Goal: Task Accomplishment & Management: Use online tool/utility

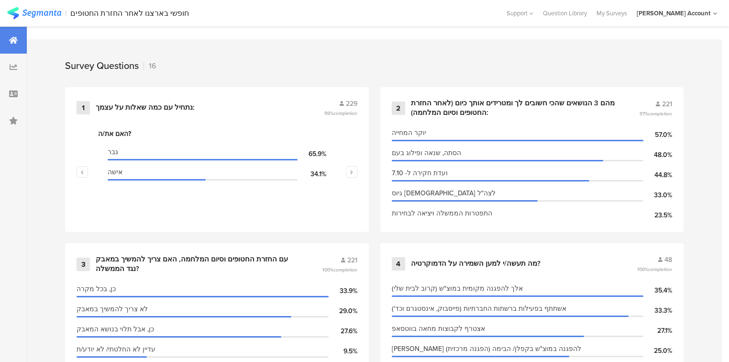
scroll to position [383, 0]
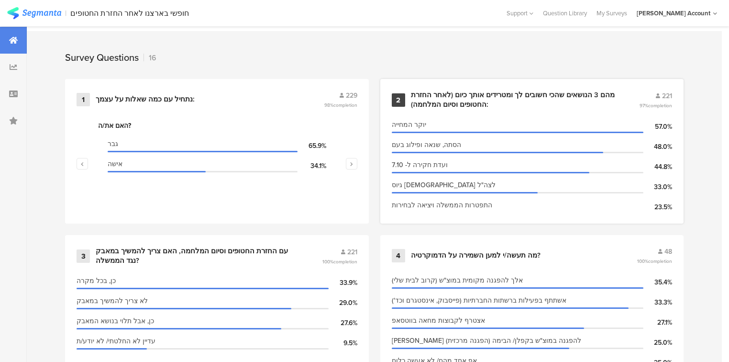
click at [459, 97] on div "מהם 3 הנושאים שהכי חשובים לך ומטרידים אותך כיום (לאחר החזרת החטופים וסיום המלחמ…" at bounding box center [514, 99] width 206 height 19
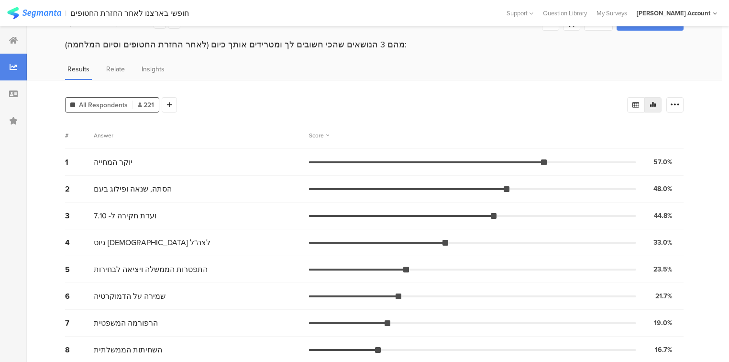
scroll to position [38, 0]
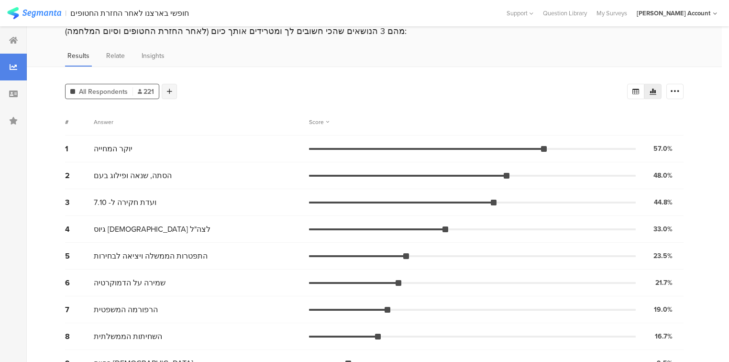
click at [167, 88] on icon at bounding box center [169, 91] width 5 height 7
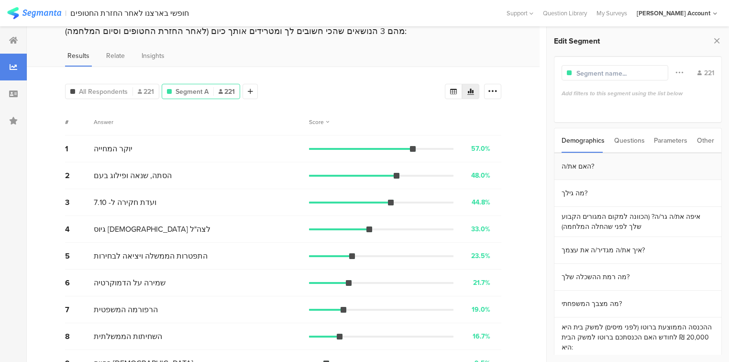
click at [597, 173] on section "האם את/ה?" at bounding box center [638, 166] width 167 height 27
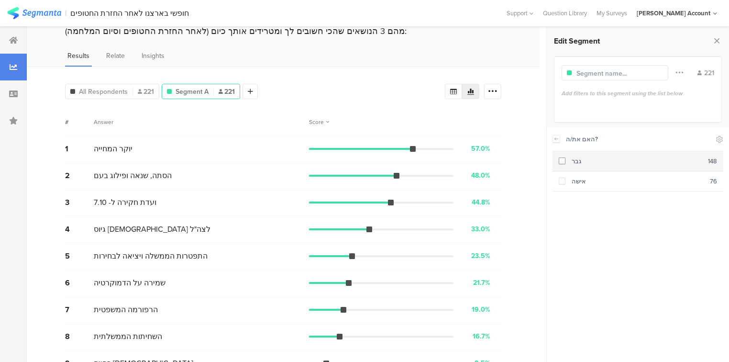
click at [597, 163] on div "גבר" at bounding box center [637, 161] width 143 height 9
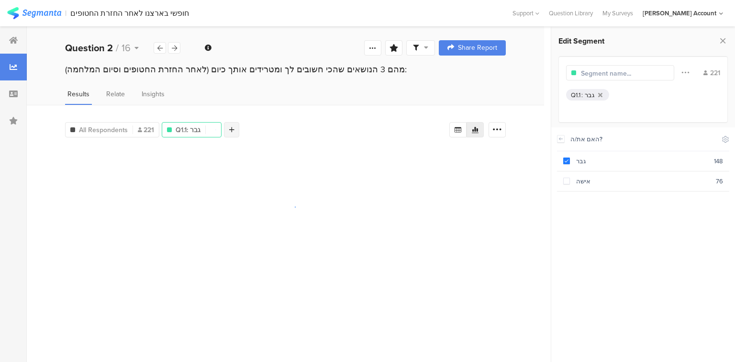
click at [233, 130] on icon at bounding box center [231, 129] width 5 height 7
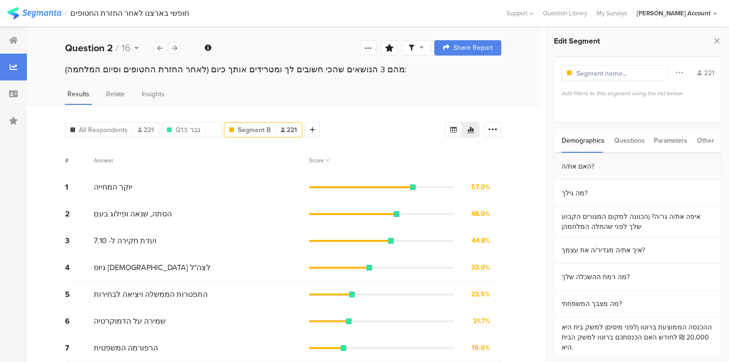
click at [603, 164] on section "האם את/ה?" at bounding box center [638, 166] width 167 height 27
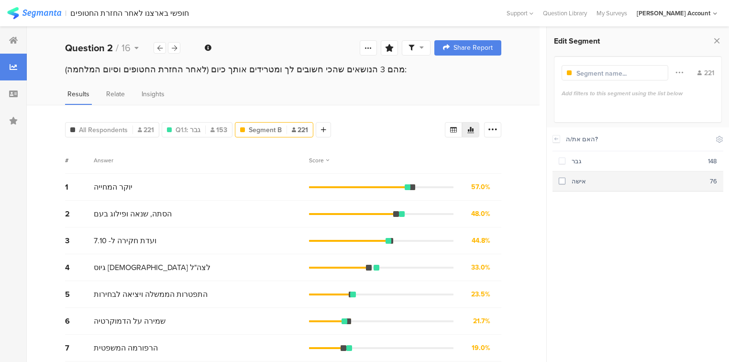
click at [603, 187] on section "אישה 76" at bounding box center [638, 181] width 171 height 20
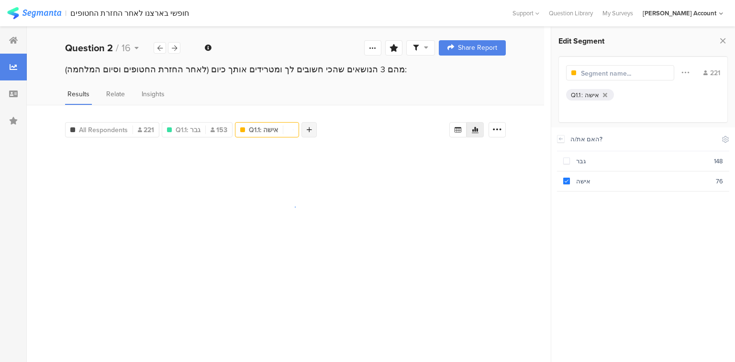
click at [312, 127] on div at bounding box center [309, 129] width 15 height 15
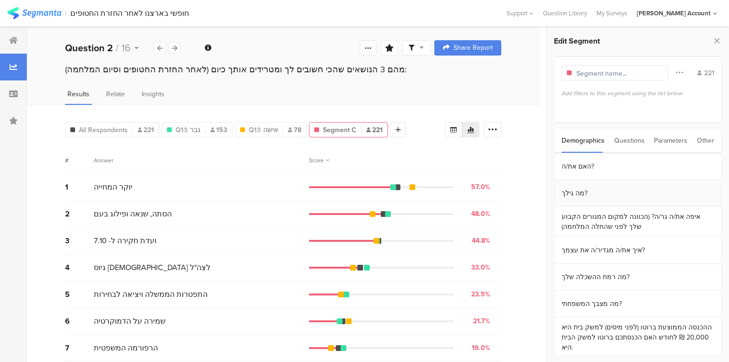
click at [587, 191] on section "מה גילך?" at bounding box center [638, 193] width 167 height 27
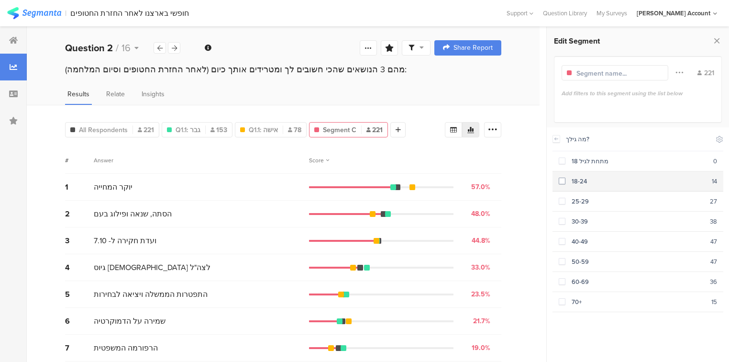
click at [586, 182] on div "18-24" at bounding box center [639, 181] width 146 height 9
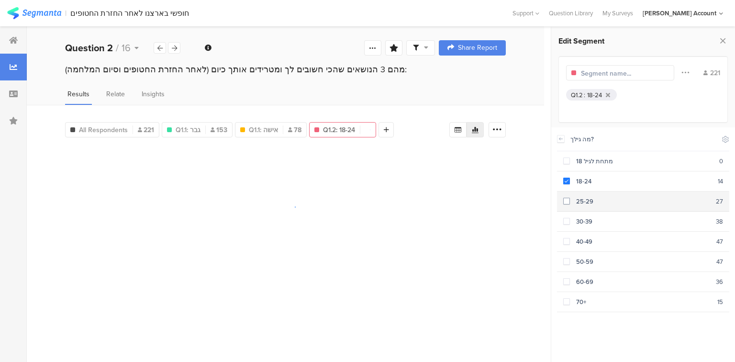
click at [589, 197] on div "25-29" at bounding box center [643, 201] width 146 height 9
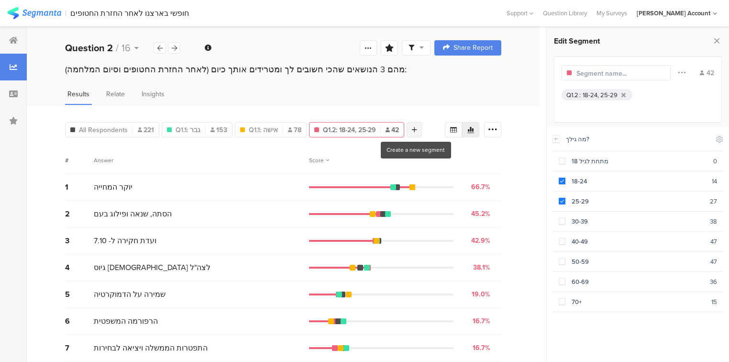
click at [413, 126] on icon at bounding box center [414, 129] width 5 height 7
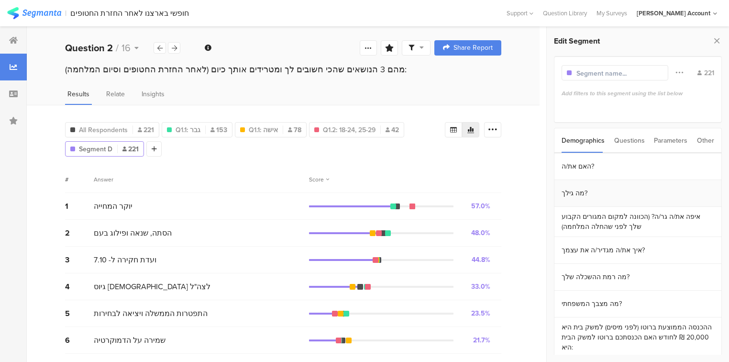
click at [589, 195] on section "מה גילך?" at bounding box center [638, 193] width 167 height 27
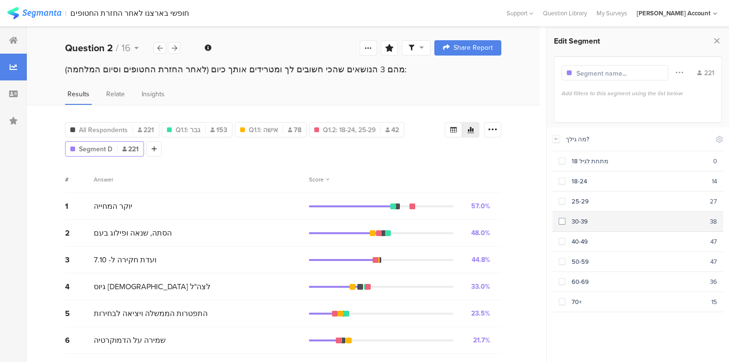
click at [580, 221] on div "30-39" at bounding box center [638, 221] width 145 height 9
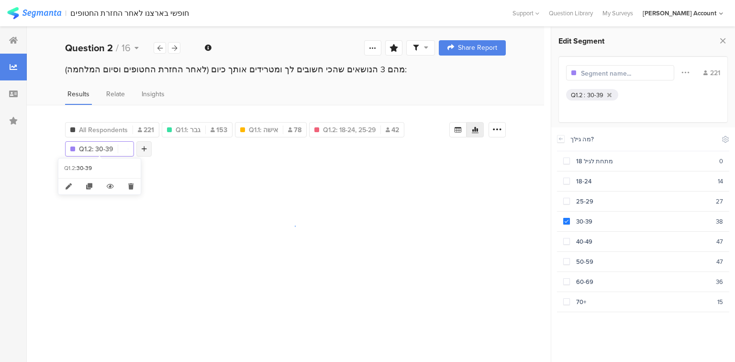
click at [147, 146] on div at bounding box center [143, 148] width 15 height 15
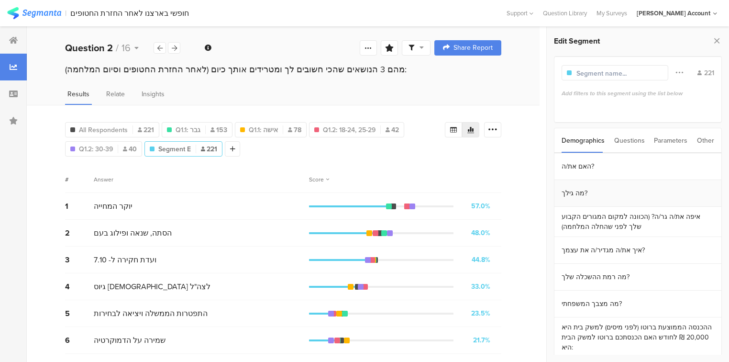
click at [577, 195] on section "מה גילך?" at bounding box center [638, 193] width 167 height 27
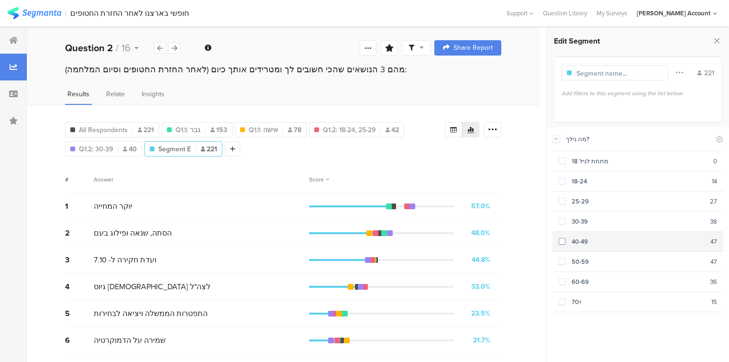
click at [584, 243] on div "40-49" at bounding box center [638, 241] width 145 height 9
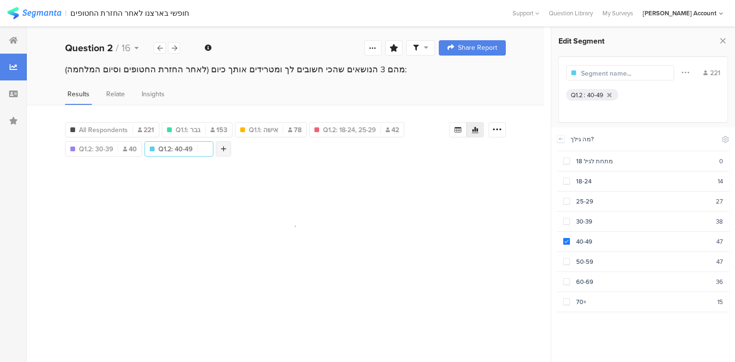
click at [230, 144] on div at bounding box center [223, 148] width 15 height 15
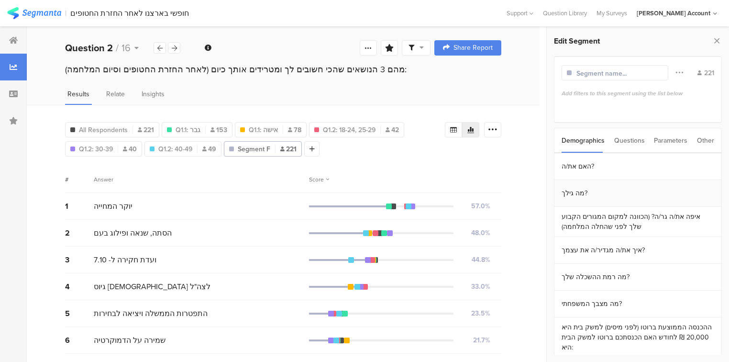
click at [569, 196] on section "מה גילך?" at bounding box center [638, 193] width 167 height 27
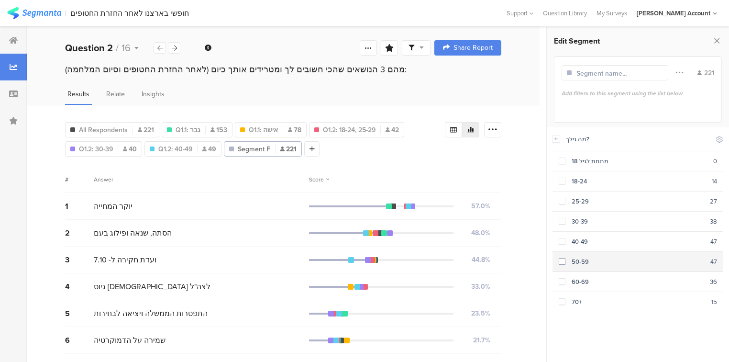
click at [587, 257] on div "50-59" at bounding box center [638, 261] width 145 height 9
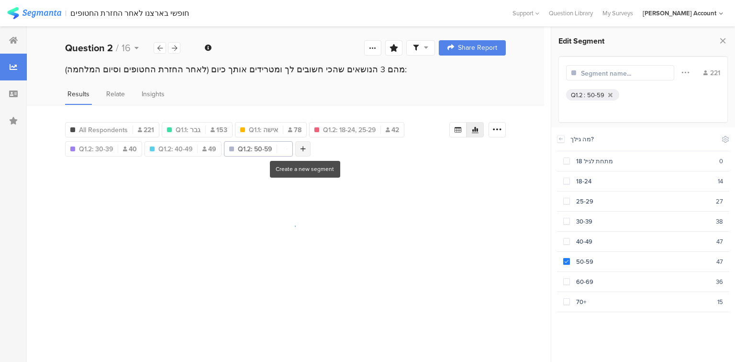
click at [303, 146] on icon at bounding box center [303, 149] width 5 height 7
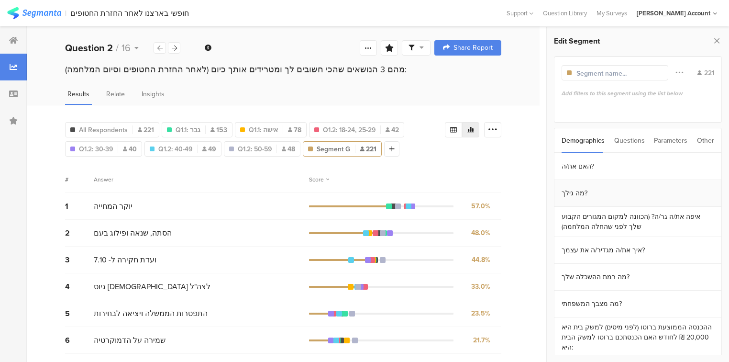
click at [592, 194] on section "מה גילך?" at bounding box center [638, 193] width 167 height 27
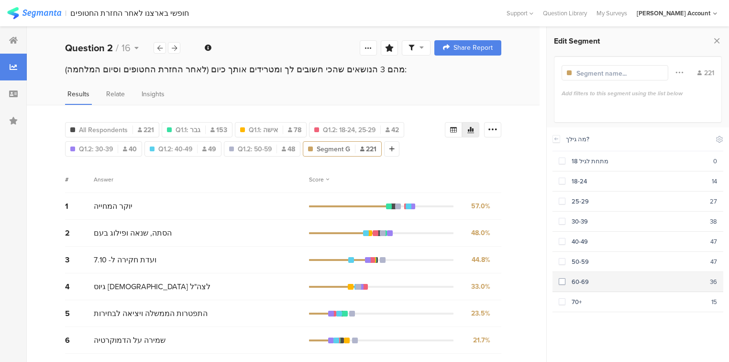
click at [576, 283] on section "60-69 36" at bounding box center [638, 282] width 171 height 20
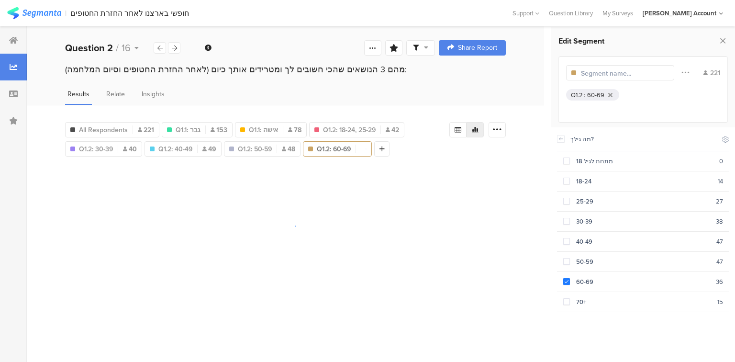
click at [580, 308] on div "מה גילך? Include Respondents מתחת לגיל 18 0 18-24 14 25-29 27 30-39 38 40-49 47…" at bounding box center [643, 241] width 172 height 229
click at [579, 299] on div "70+" at bounding box center [643, 301] width 147 height 9
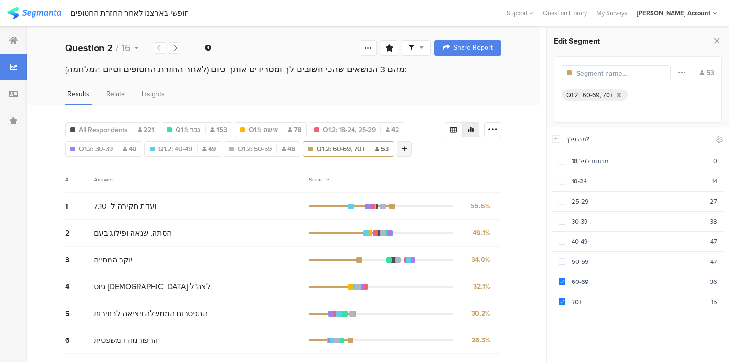
click at [410, 147] on div at bounding box center [404, 148] width 15 height 15
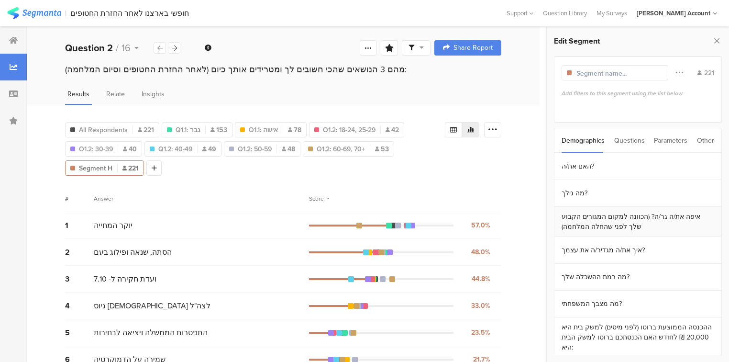
click at [607, 226] on section "איפה את/ה גר/ה? (הכוונה למקום המגורים הקבוע שלך לפני שהחלה המלחמה)" at bounding box center [638, 222] width 167 height 30
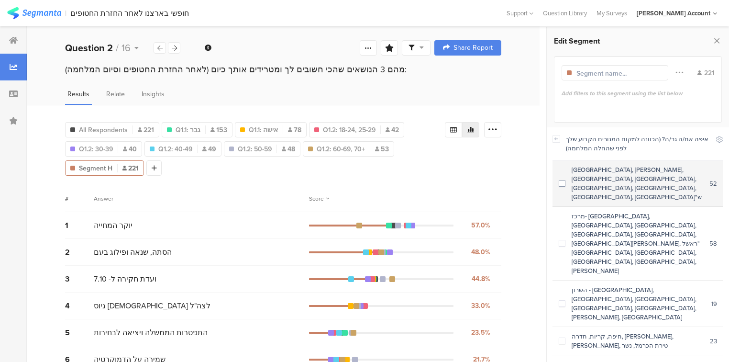
click at [583, 170] on div "[GEOGRAPHIC_DATA], [PERSON_NAME], [GEOGRAPHIC_DATA], [GEOGRAPHIC_DATA], [GEOGRA…" at bounding box center [638, 183] width 144 height 36
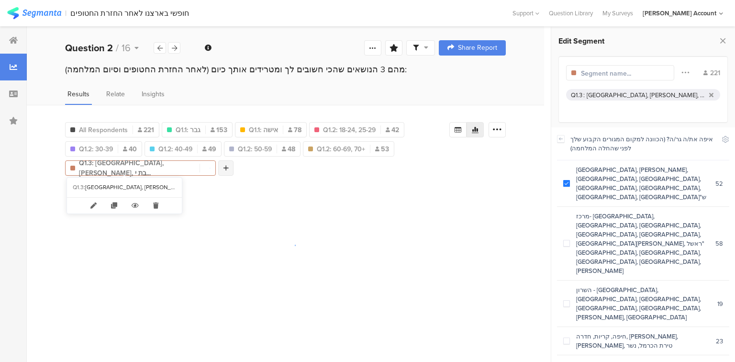
click at [218, 162] on div at bounding box center [225, 167] width 15 height 15
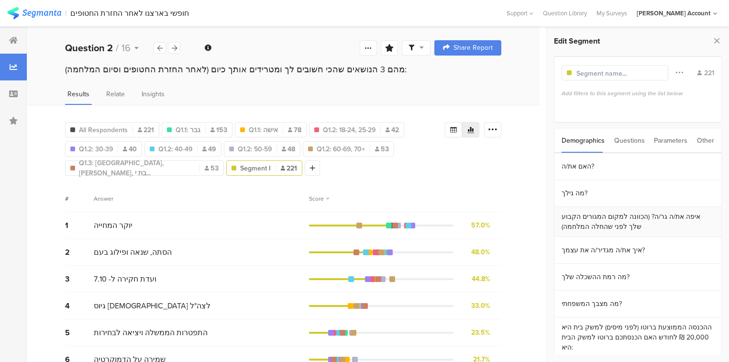
click at [605, 222] on section "איפה את/ה גר/ה? (הכוונה למקום המגורים הקבוע שלך לפני שהחלה המלחמה)" at bounding box center [638, 222] width 167 height 30
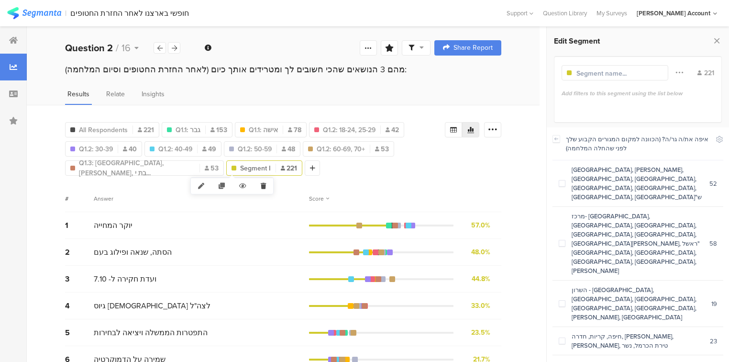
click at [264, 188] on icon at bounding box center [264, 186] width 20 height 16
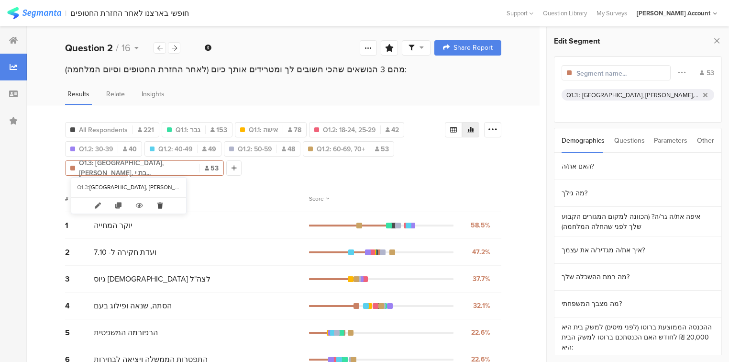
click at [159, 204] on icon at bounding box center [160, 206] width 20 height 16
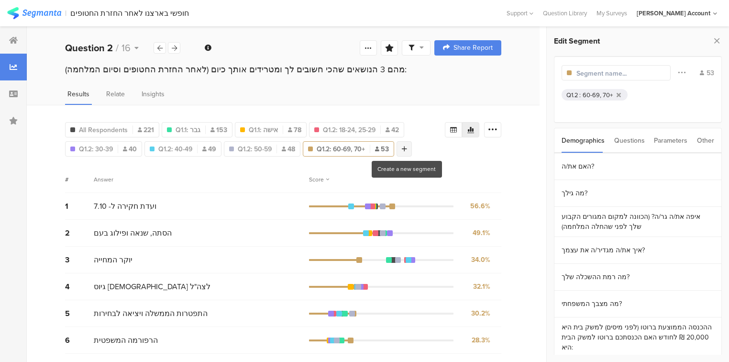
click at [406, 147] on icon at bounding box center [404, 149] width 5 height 7
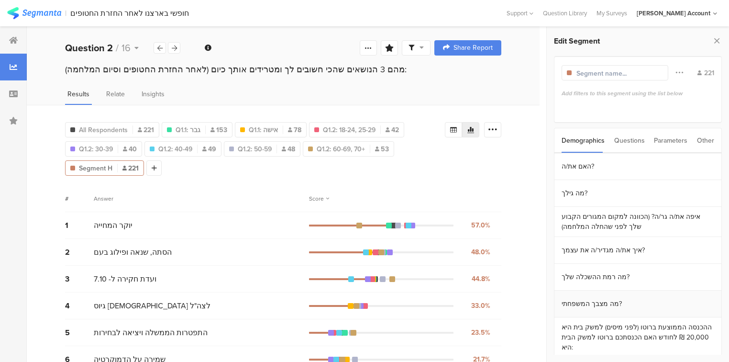
click at [641, 304] on section "מה מצבך המשפחתי?" at bounding box center [638, 304] width 167 height 27
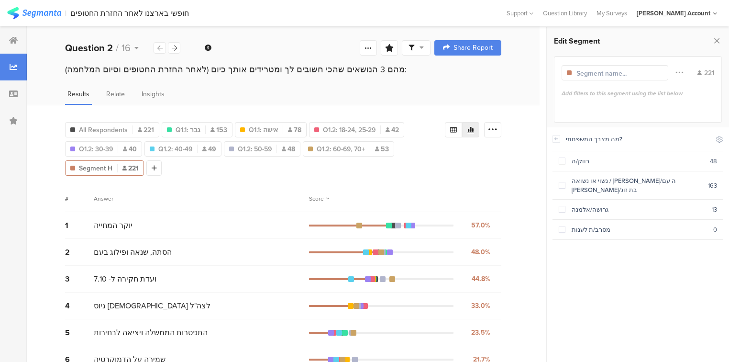
drag, startPoint x: 556, startPoint y: 139, endPoint x: 560, endPoint y: 147, distance: 9.2
click at [555, 139] on icon at bounding box center [556, 139] width 7 height 8
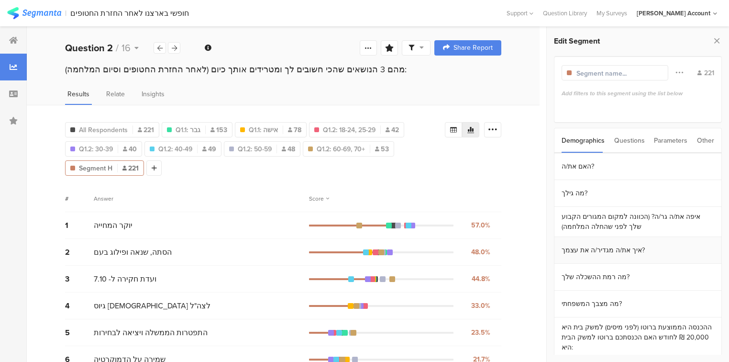
click at [619, 248] on section "איך את/ה מגדיר/ה את עצמך?" at bounding box center [638, 250] width 167 height 27
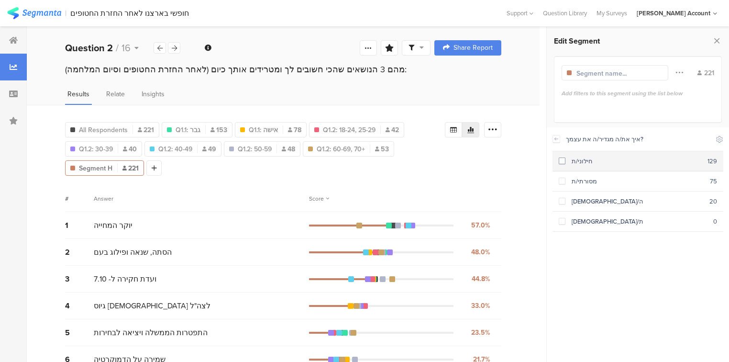
click at [568, 165] on div "חילוני/ת" at bounding box center [637, 161] width 142 height 9
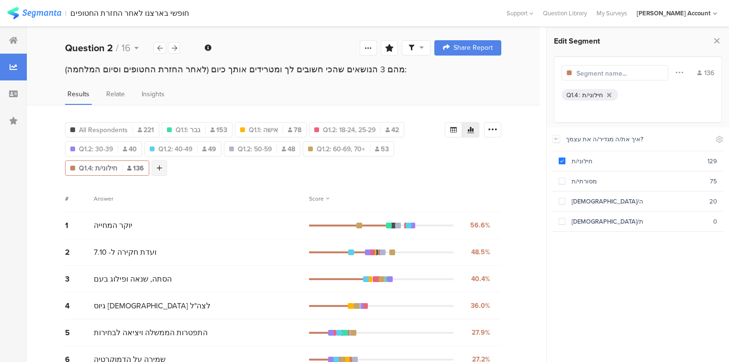
click at [162, 165] on div at bounding box center [159, 167] width 15 height 15
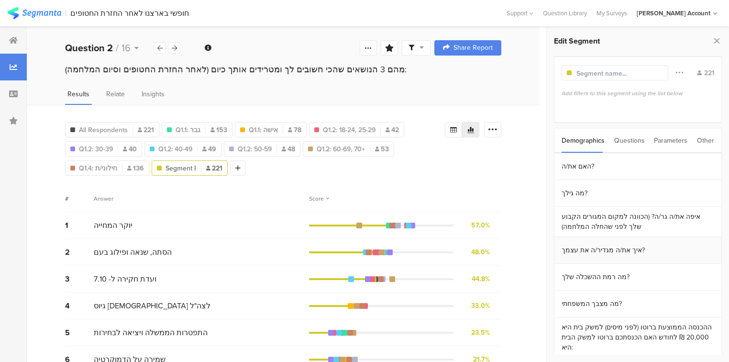
click at [605, 253] on section "איך את/ה מגדיר/ה את עצמך?" at bounding box center [638, 250] width 167 height 27
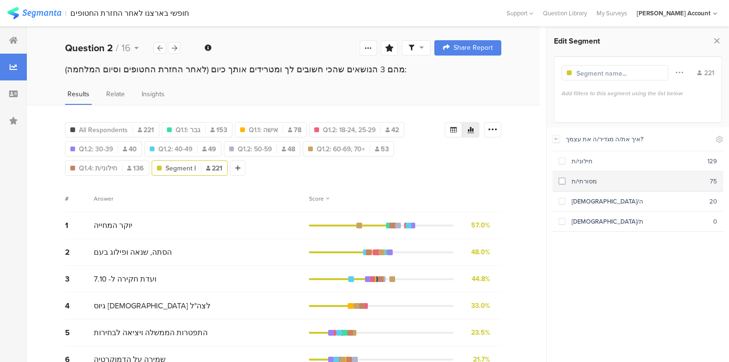
click at [574, 184] on div "מסורתי/ת" at bounding box center [638, 181] width 145 height 9
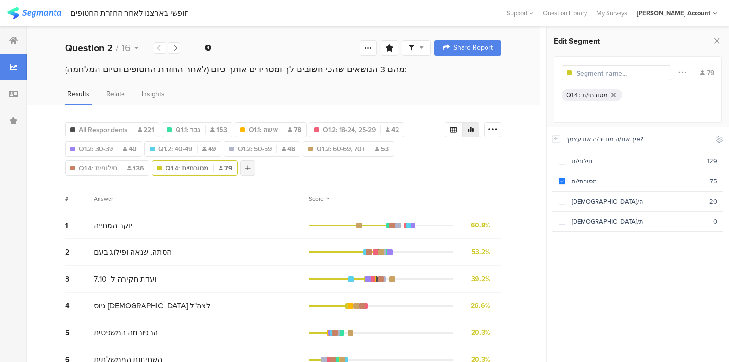
click at [240, 165] on div at bounding box center [247, 167] width 15 height 15
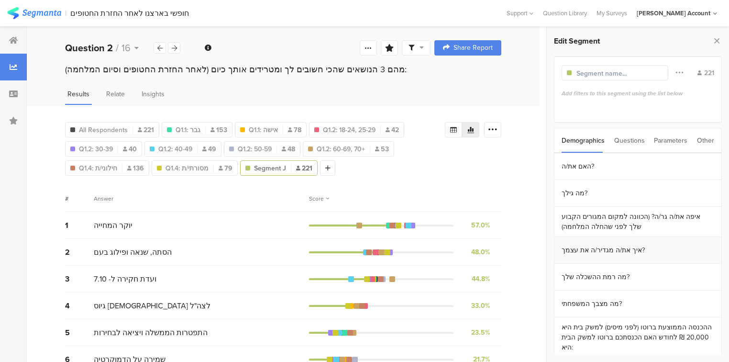
click at [599, 247] on section "איך את/ה מגדיר/ה את עצמך?" at bounding box center [638, 250] width 167 height 27
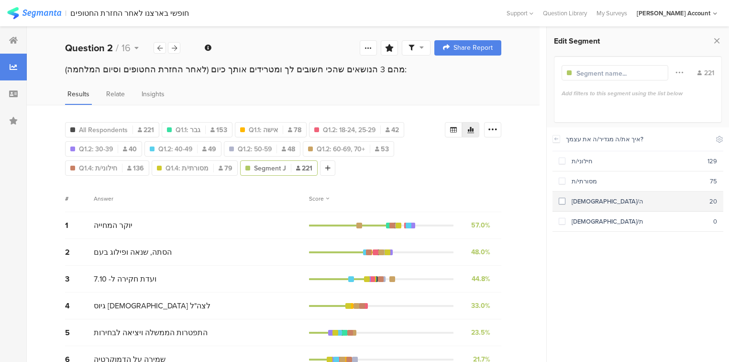
click at [582, 205] on section "[DEMOGRAPHIC_DATA]/ה 20" at bounding box center [638, 201] width 171 height 20
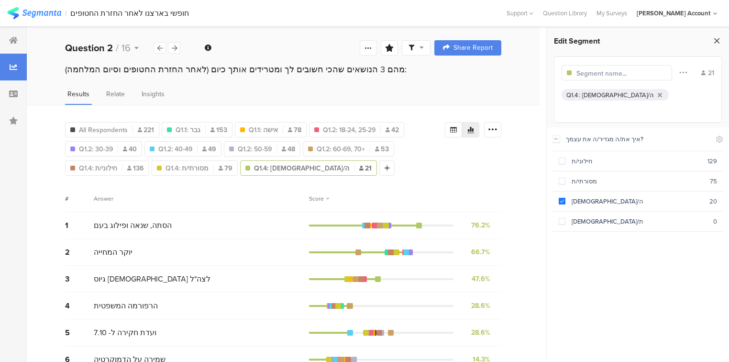
click at [717, 41] on icon at bounding box center [717, 40] width 10 height 13
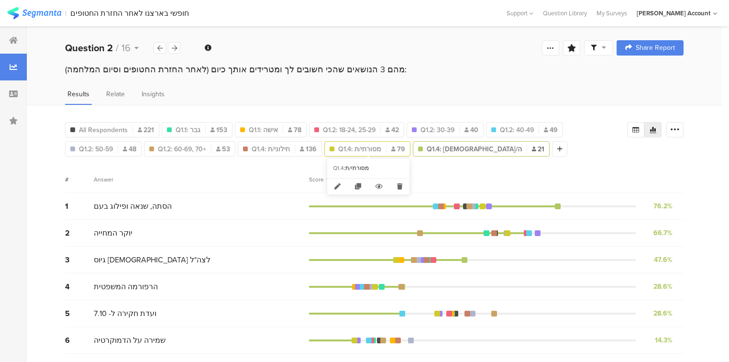
click at [360, 147] on span "Q1.4: מסורתי/ת" at bounding box center [359, 149] width 43 height 10
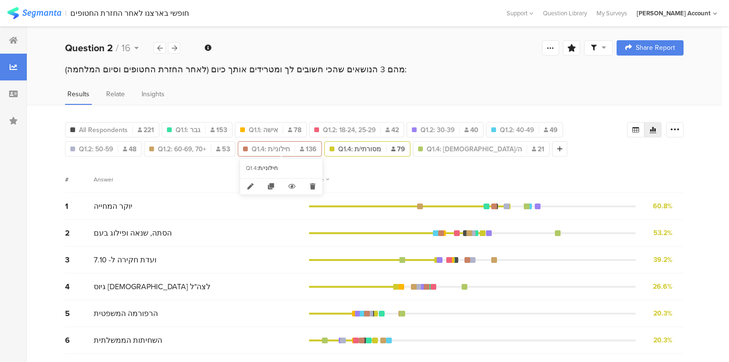
click at [270, 149] on span "Q1.4: חילוני/ת" at bounding box center [271, 149] width 38 height 10
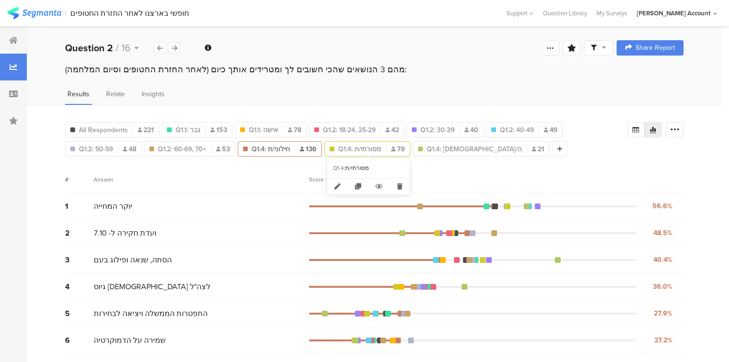
click at [359, 147] on span "Q1.4: מסורתי/ת" at bounding box center [359, 149] width 43 height 10
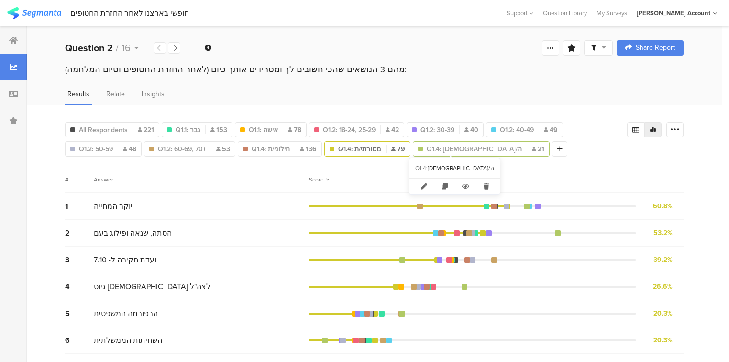
click at [437, 146] on span "Q1.4: [DEMOGRAPHIC_DATA]/ה" at bounding box center [474, 149] width 95 height 10
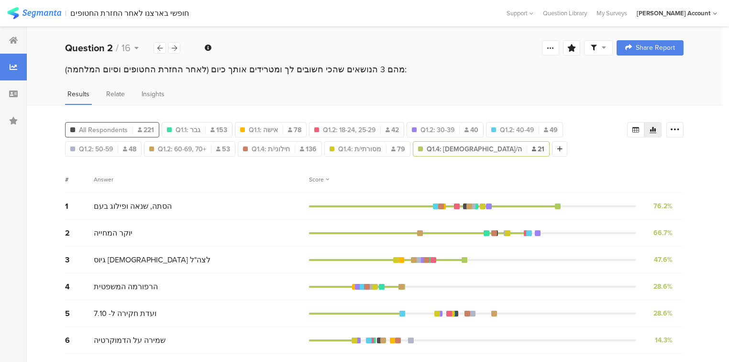
click at [111, 130] on span "All Respondents" at bounding box center [103, 130] width 49 height 10
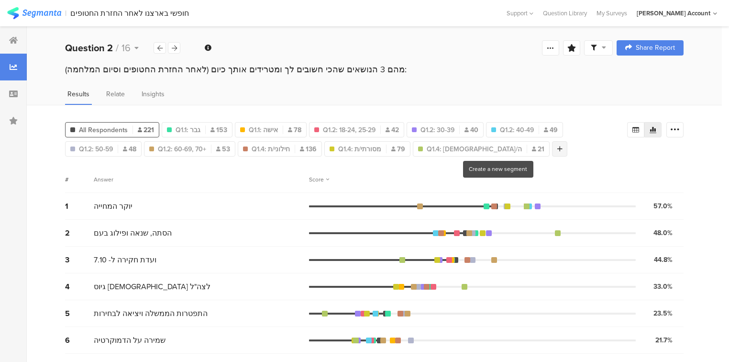
click at [558, 150] on icon at bounding box center [560, 149] width 5 height 7
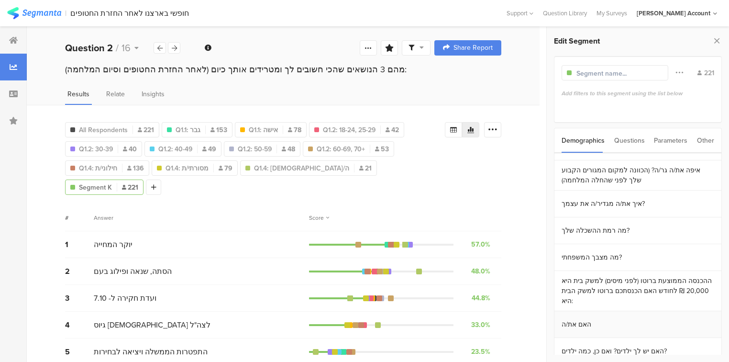
scroll to position [54, 0]
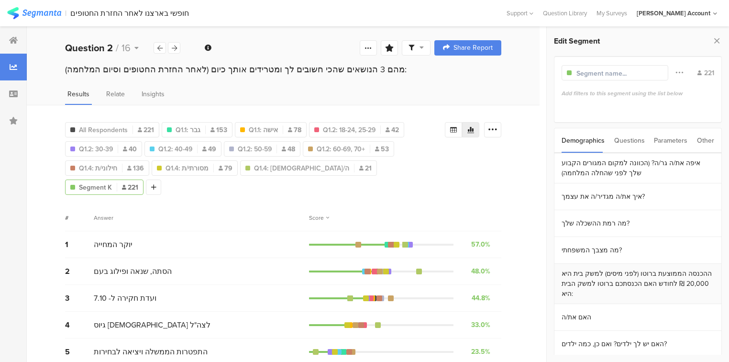
click at [662, 279] on section "ההכנסה הממוצעת ברוטו (לפני מיסים) למשק בית היא 20,000 ₪ לחודש האם הכנסתכם ברוטו…" at bounding box center [638, 284] width 167 height 40
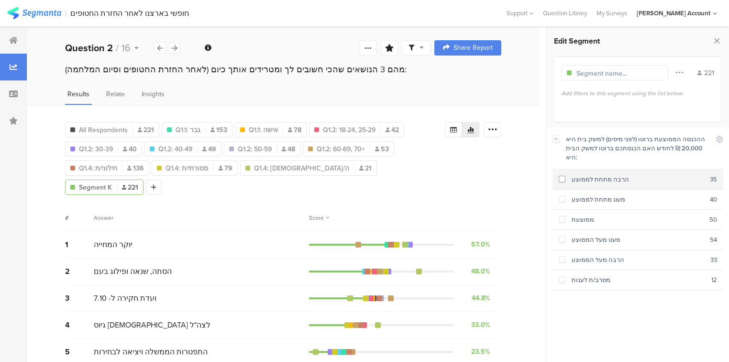
click at [588, 175] on div "הרבה מתחת לממוצע" at bounding box center [638, 179] width 145 height 9
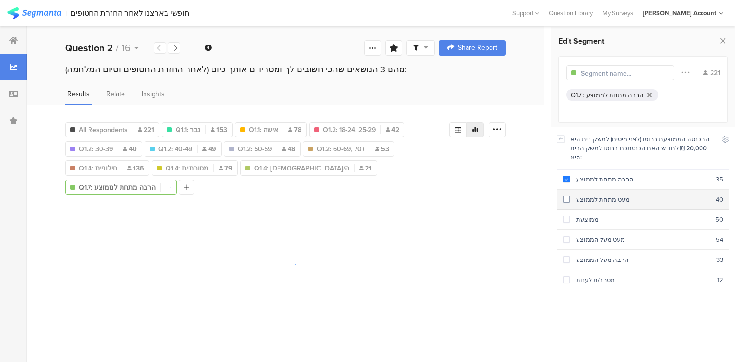
click at [590, 195] on div "מעט מתחת לממוצע" at bounding box center [643, 199] width 146 height 9
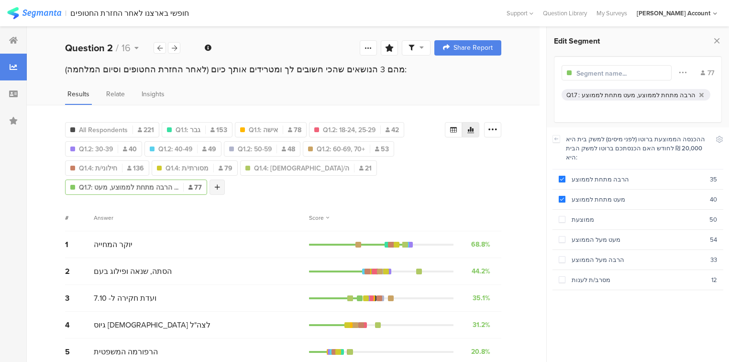
click at [215, 186] on icon at bounding box center [217, 187] width 5 height 7
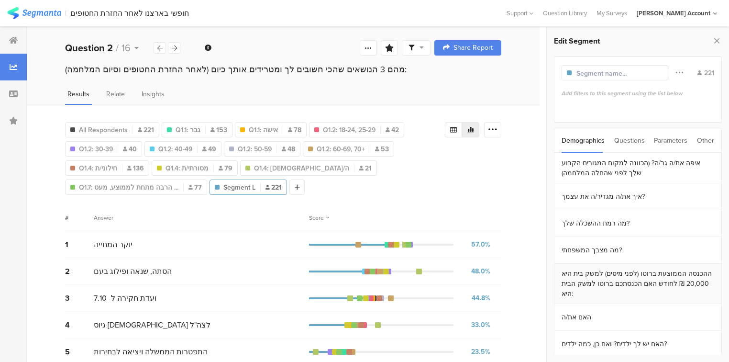
click at [620, 285] on section "ההכנסה הממוצעת ברוטו (לפני מיסים) למשק בית היא 20,000 ₪ לחודש האם הכנסתכם ברוטו…" at bounding box center [638, 284] width 167 height 40
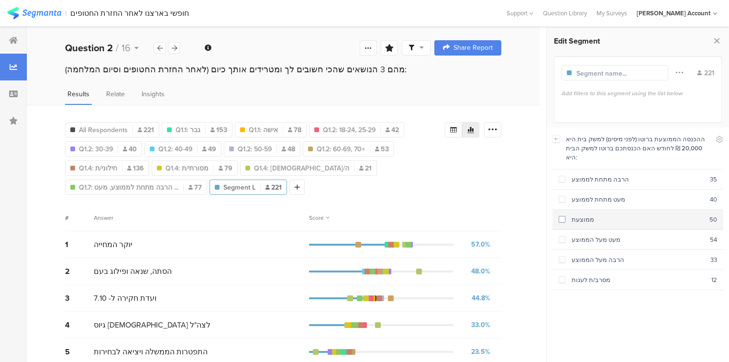
click at [583, 215] on div "ממוצעת" at bounding box center [638, 219] width 144 height 9
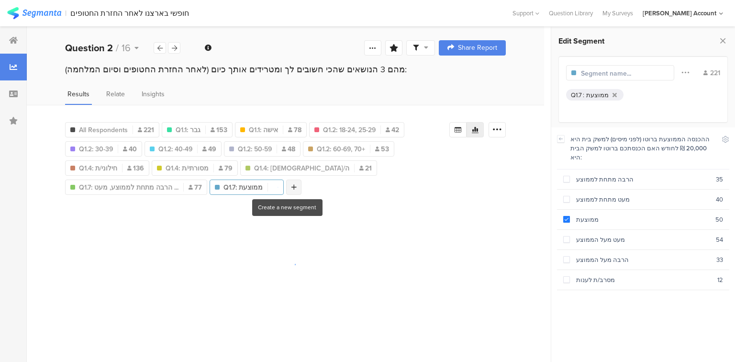
click at [292, 186] on div at bounding box center [293, 186] width 15 height 15
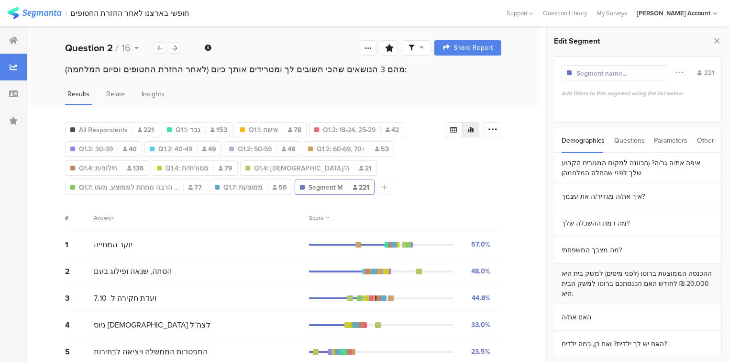
click at [628, 282] on section "ההכנסה הממוצעת ברוטו (לפני מיסים) למשק בית היא 20,000 ₪ לחודש האם הכנסתכם ברוטו…" at bounding box center [638, 284] width 167 height 40
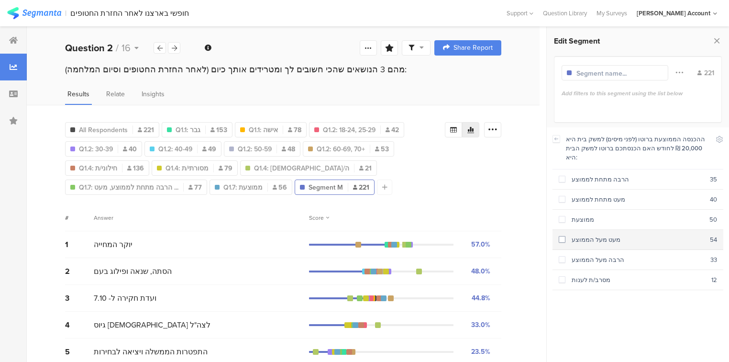
click at [578, 235] on div "מעט מעל הממוצע" at bounding box center [638, 239] width 145 height 9
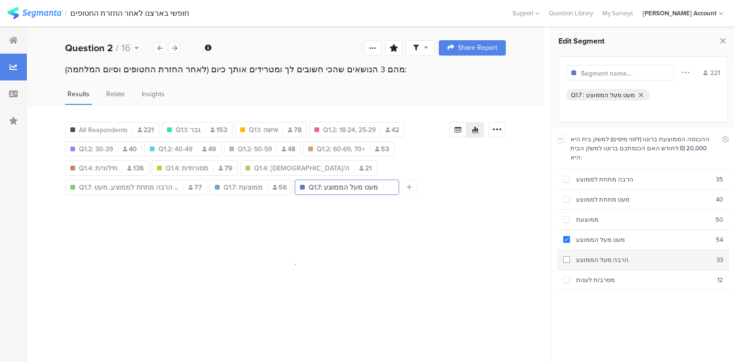
click at [584, 255] on div "הרבה מעל הממוצע" at bounding box center [643, 259] width 146 height 9
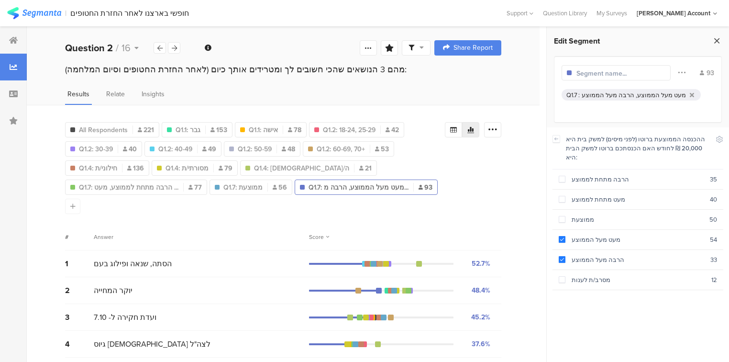
click at [715, 42] on icon at bounding box center [717, 40] width 10 height 13
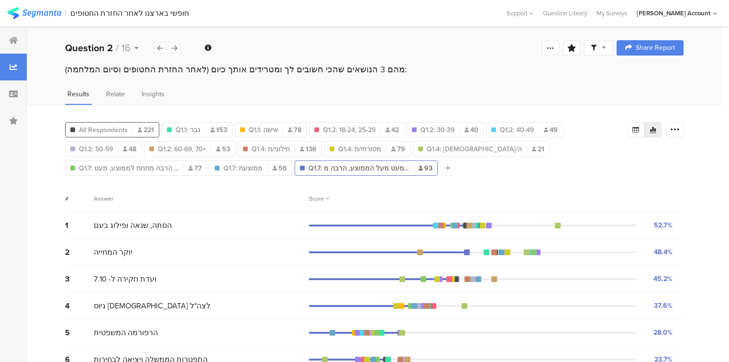
click at [90, 125] on span "All Respondents" at bounding box center [103, 130] width 49 height 10
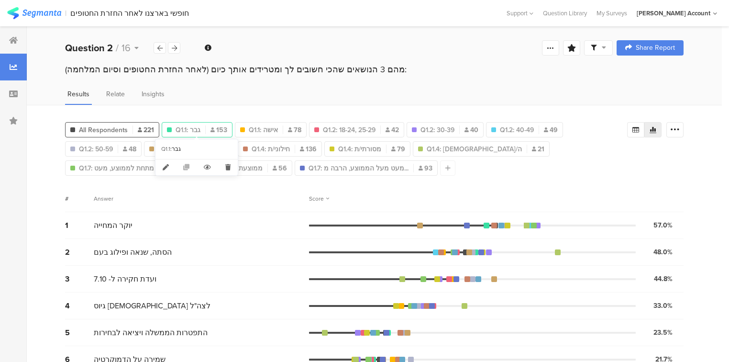
click at [203, 131] on div "Q1.1: גבר 153" at bounding box center [197, 130] width 70 height 10
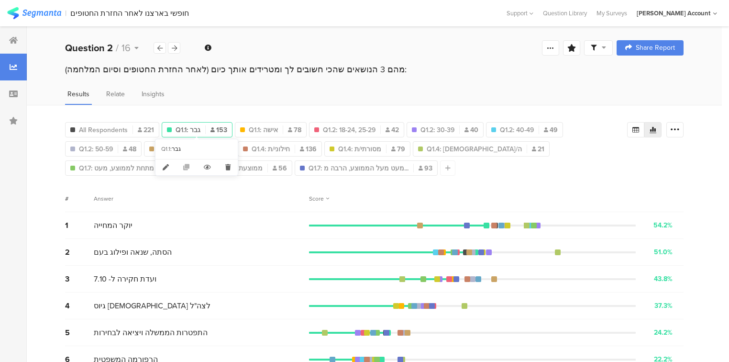
click at [180, 129] on span "Q1.1: גבר" at bounding box center [188, 130] width 25 height 10
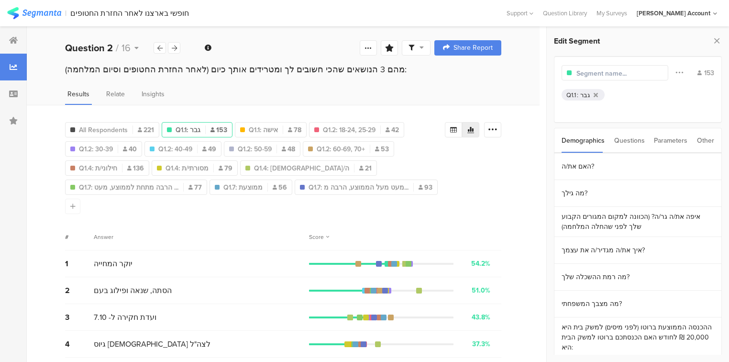
click at [611, 70] on input "text" at bounding box center [618, 73] width 83 height 10
type input "גברים"
click at [245, 126] on span "Q1.1: אישה" at bounding box center [254, 130] width 29 height 10
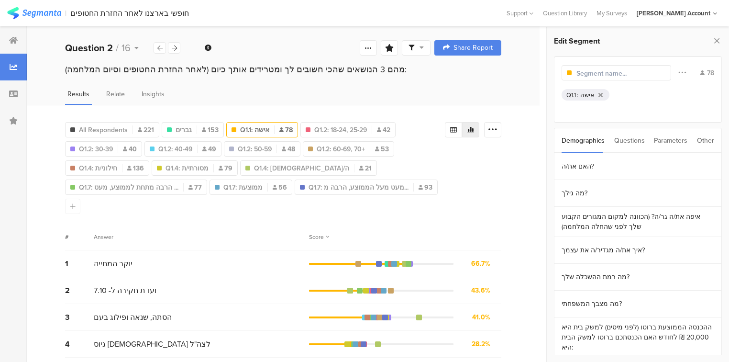
click at [603, 76] on input "text" at bounding box center [618, 73] width 83 height 10
type input "נשים N="
click at [333, 130] on span "Q1.2: 18-24, 25-29" at bounding box center [335, 130] width 53 height 10
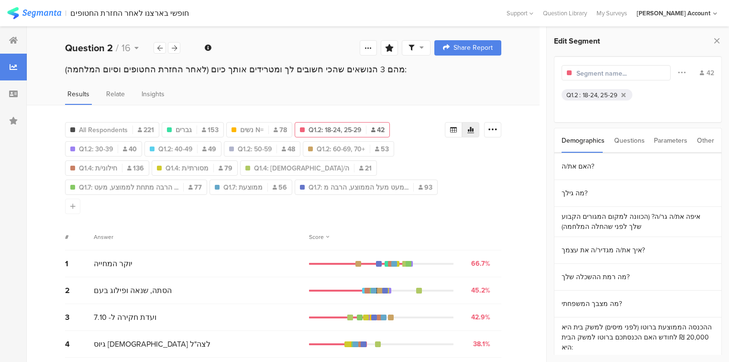
click at [613, 72] on input "text" at bounding box center [618, 73] width 83 height 10
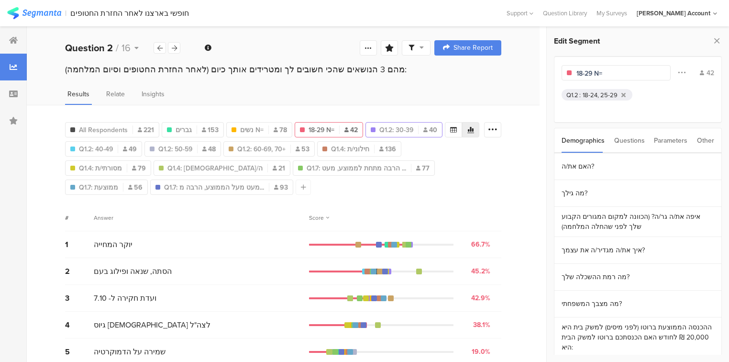
type input "18-29 N="
click at [416, 132] on div "Q1.2: 30-39 40" at bounding box center [404, 130] width 76 height 10
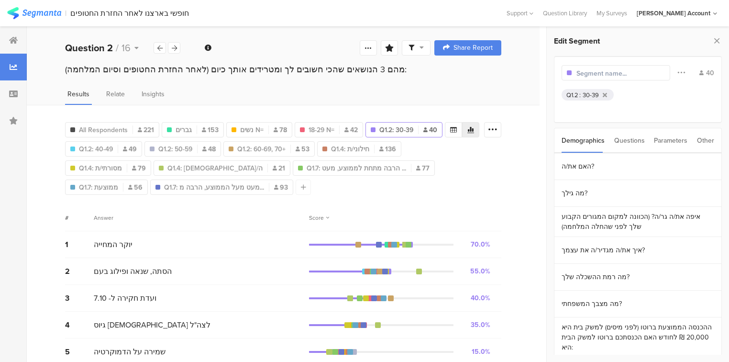
click at [599, 74] on input "text" at bounding box center [618, 73] width 83 height 10
type input "30-39 N="
drag, startPoint x: 96, startPoint y: 145, endPoint x: 117, endPoint y: 144, distance: 21.1
click at [95, 146] on span "Q1.2: 40-49" at bounding box center [96, 149] width 34 height 10
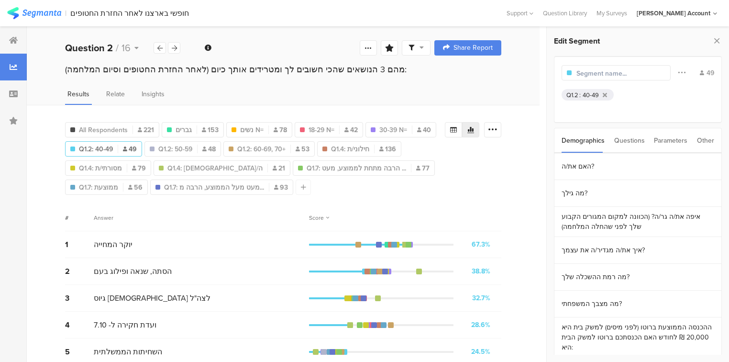
click at [577, 75] on input "text" at bounding box center [618, 73] width 83 height 10
type input "40-49 N="
click at [161, 148] on span "Q1.2: 50-59" at bounding box center [169, 149] width 34 height 10
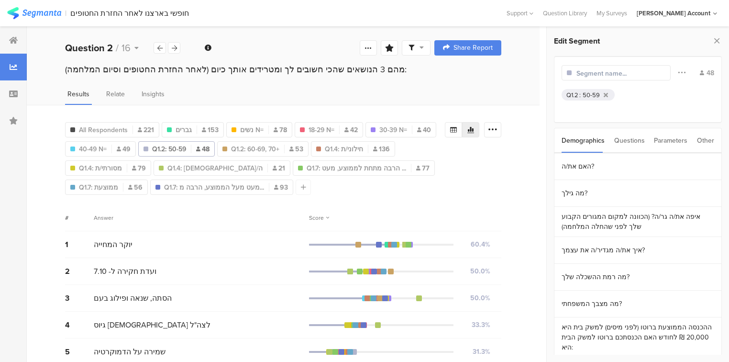
click at [595, 75] on input "text" at bounding box center [618, 73] width 83 height 10
type input "50-59 N="
click at [257, 148] on span "Q1.2: 60-69, 70+" at bounding box center [249, 149] width 48 height 10
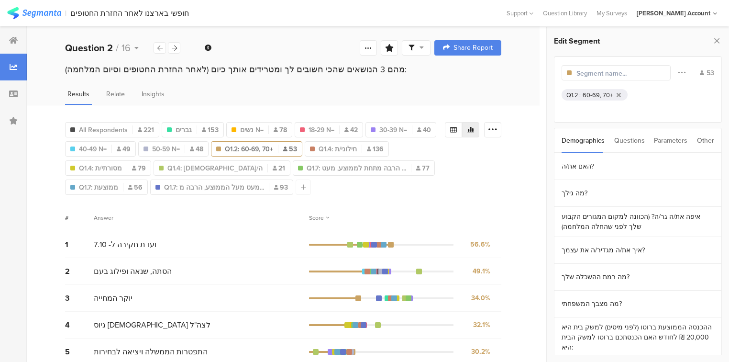
click at [609, 78] on div at bounding box center [618, 72] width 83 height 11
click at [605, 75] on input "text" at bounding box center [618, 73] width 83 height 10
type input "60+ N"
click at [319, 149] on span "Q1.4: חילוני/ת" at bounding box center [308, 149] width 38 height 10
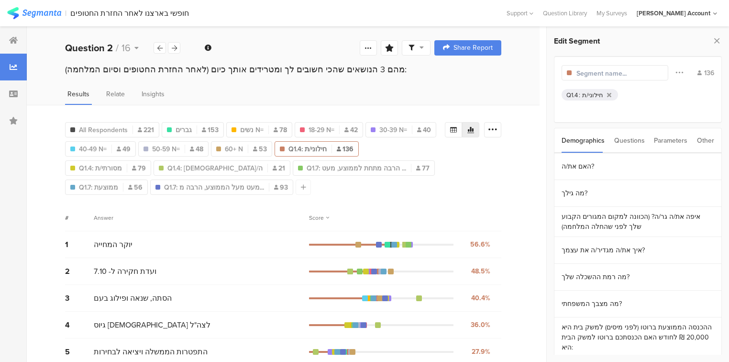
click at [588, 75] on input "text" at bounding box center [618, 73] width 83 height 10
type input "חילוני N="
click at [404, 144] on div "Q1.2 : 30-39" at bounding box center [400, 149] width 82 height 20
click at [401, 217] on div "Score" at bounding box center [405, 217] width 192 height 9
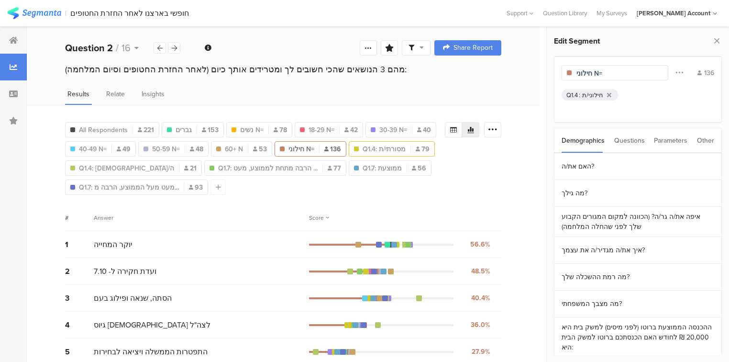
click at [388, 144] on span "Q1.4: מסורתי/ת" at bounding box center [384, 149] width 43 height 10
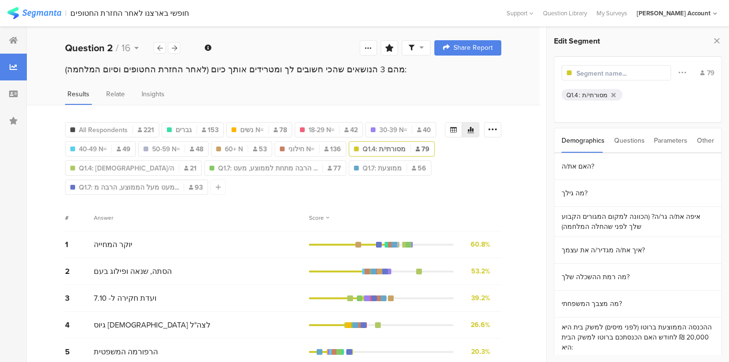
click at [609, 72] on input "text" at bounding box center [618, 73] width 83 height 10
type input "מסורתי N="
click at [82, 169] on span "Q1.4: [DEMOGRAPHIC_DATA]/ה" at bounding box center [126, 168] width 95 height 10
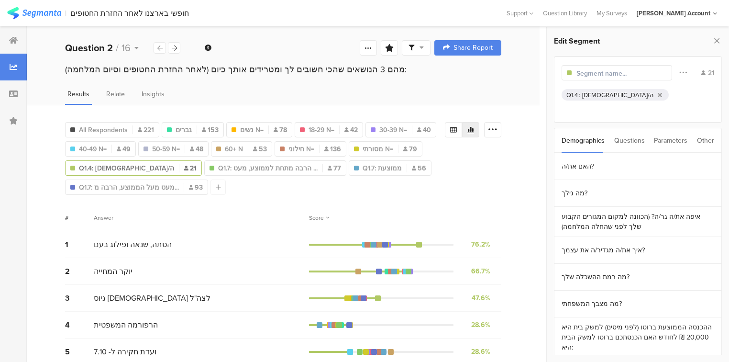
click at [614, 76] on input "text" at bounding box center [618, 73] width 83 height 10
type input "[DEMOGRAPHIC_DATA] N="
click at [206, 167] on span "Q1.7: הרבה מתחת לממוצע, מעט ..." at bounding box center [256, 168] width 100 height 10
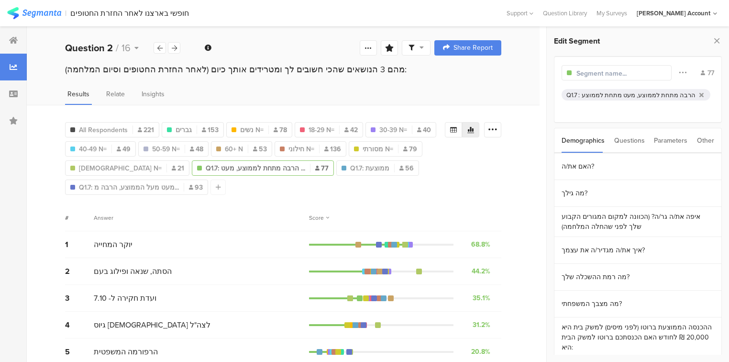
click at [598, 76] on input "text" at bounding box center [618, 73] width 83 height 10
type input "הכנסה נמוכה N="
click at [299, 166] on span "Q1.7: ממוצעת" at bounding box center [318, 168] width 39 height 10
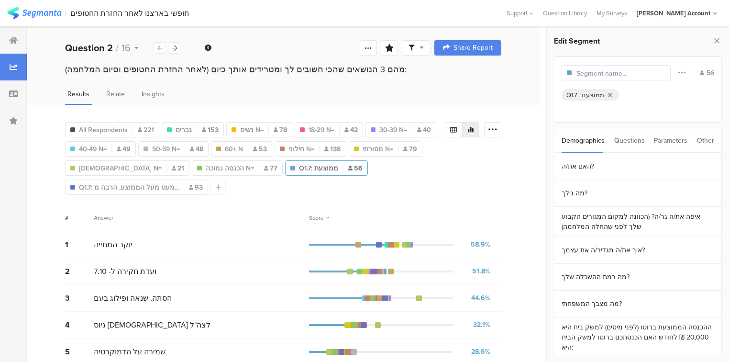
click at [598, 73] on input "text" at bounding box center [618, 73] width 83 height 10
type input "הכנסה ממוצע N="
click at [109, 190] on span "Q1.7: מעט מעל הממוצע, הרבה מ..." at bounding box center [129, 187] width 100 height 10
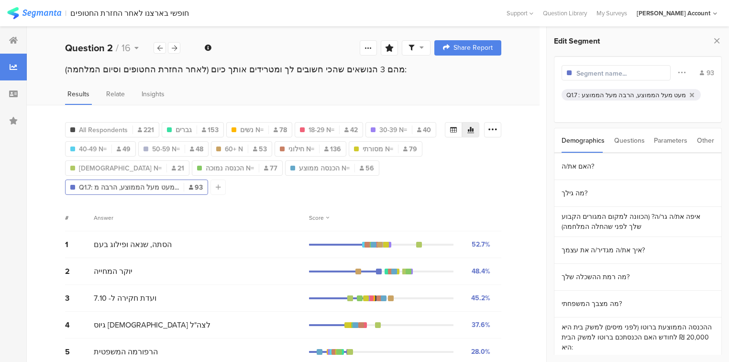
click at [623, 73] on input "text" at bounding box center [618, 73] width 83 height 10
type input "הכנסה גבוהה N="
click at [720, 40] on icon at bounding box center [717, 40] width 10 height 13
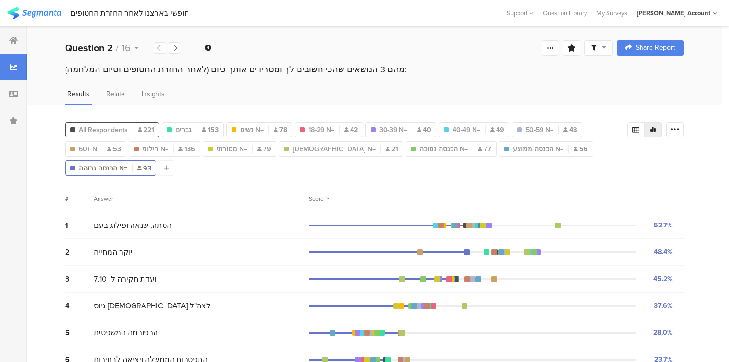
click at [117, 132] on span "All Respondents" at bounding box center [103, 130] width 49 height 10
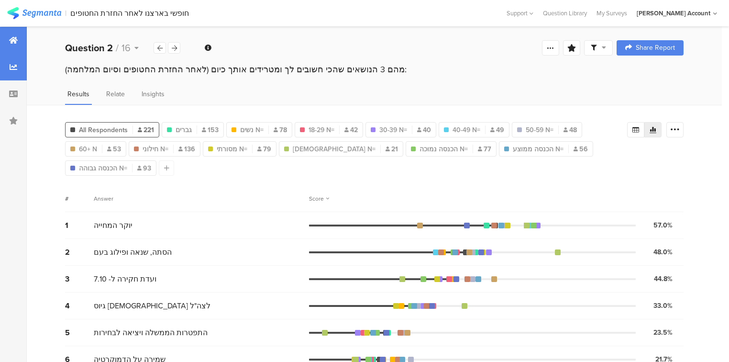
click at [16, 36] on icon at bounding box center [13, 40] width 9 height 8
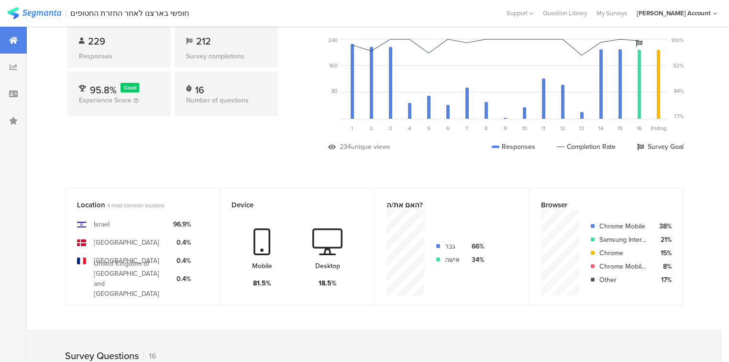
scroll to position [153, 0]
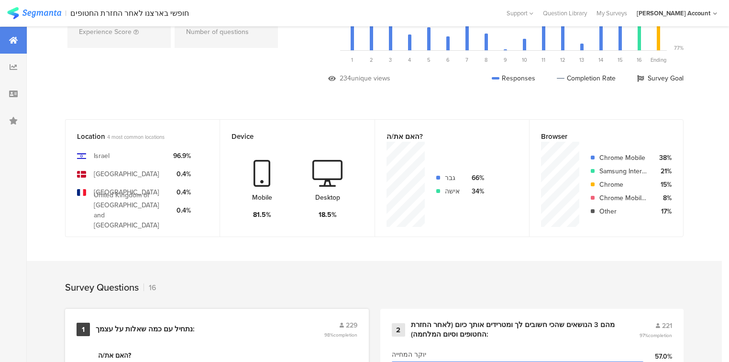
click at [168, 327] on div "נתחיל עם כמה שאלות על עצמך:" at bounding box center [145, 330] width 99 height 10
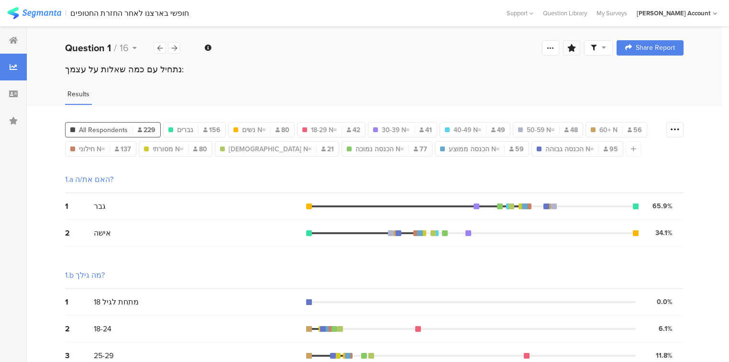
click at [581, 52] on div at bounding box center [571, 47] width 17 height 15
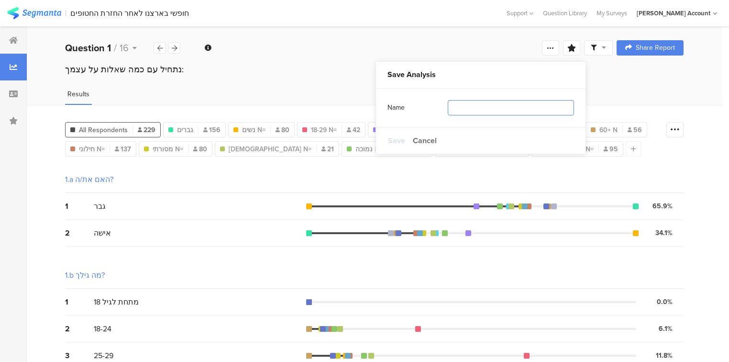
click at [532, 106] on input "text" at bounding box center [511, 107] width 126 height 15
type input "פילוח"
click at [389, 138] on span "Save" at bounding box center [396, 140] width 17 height 11
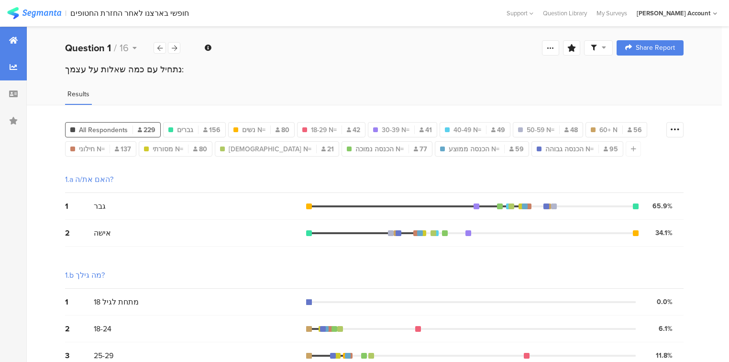
click at [15, 46] on div at bounding box center [13, 40] width 27 height 27
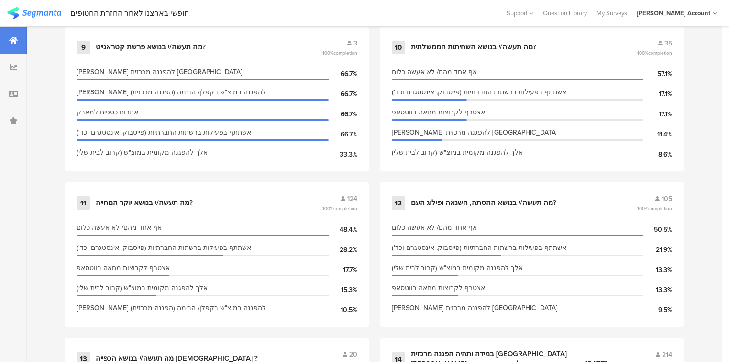
scroll to position [1072, 0]
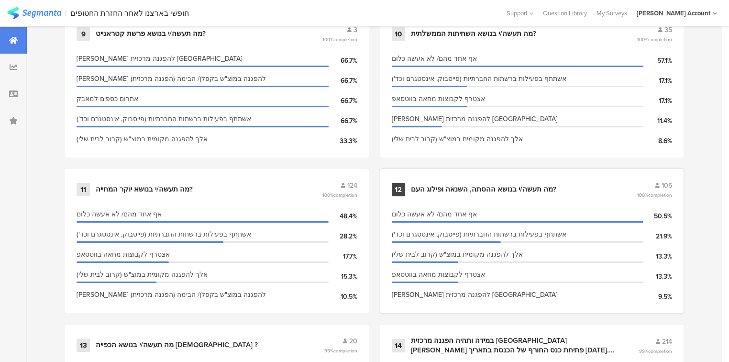
click at [415, 185] on div "מה תעשה/י בנושא ההסתה, השנאה ופילוג העם?" at bounding box center [484, 190] width 146 height 10
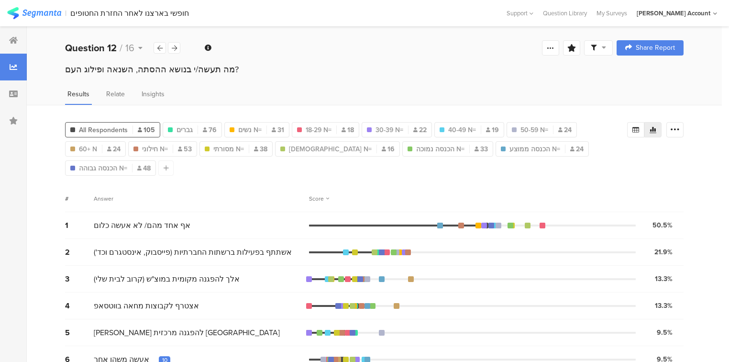
click at [162, 356] on div "10" at bounding box center [164, 360] width 5 height 8
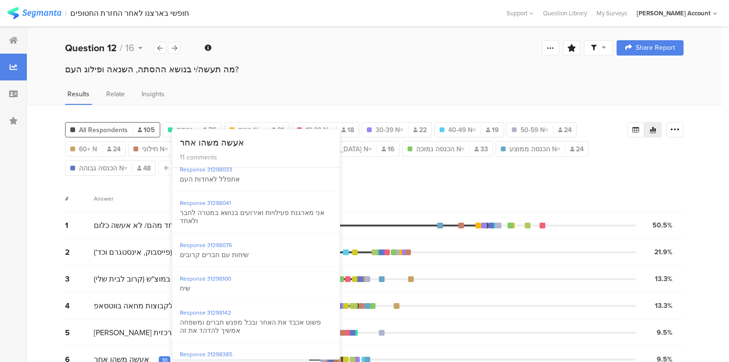
scroll to position [191, 0]
